Goal: Task Accomplishment & Management: Manage account settings

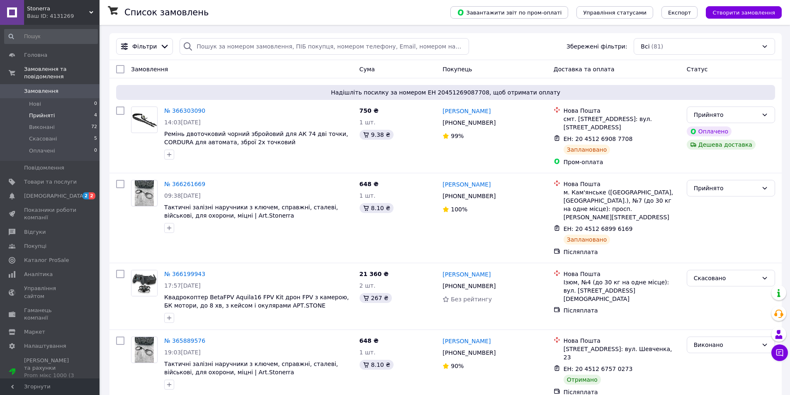
click at [62, 110] on li "Прийняті 4" at bounding box center [51, 116] width 102 height 12
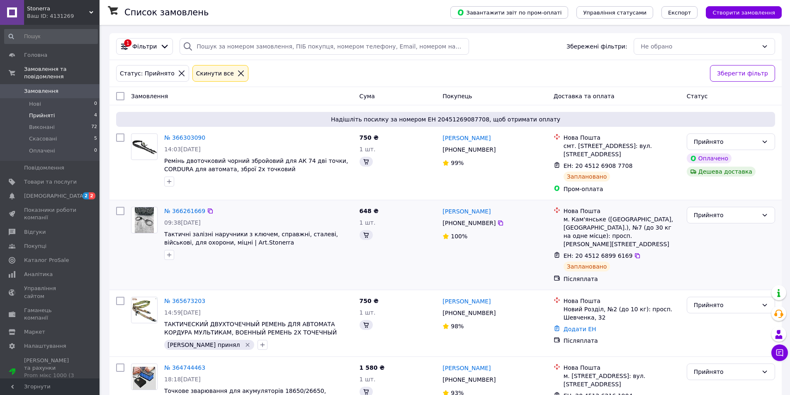
scroll to position [35, 0]
click at [239, 69] on div "Статус: Прийнято Cкинути все" at bounding box center [409, 73] width 591 height 20
click at [237, 74] on icon at bounding box center [240, 73] width 7 height 7
